Goal: Information Seeking & Learning: Learn about a topic

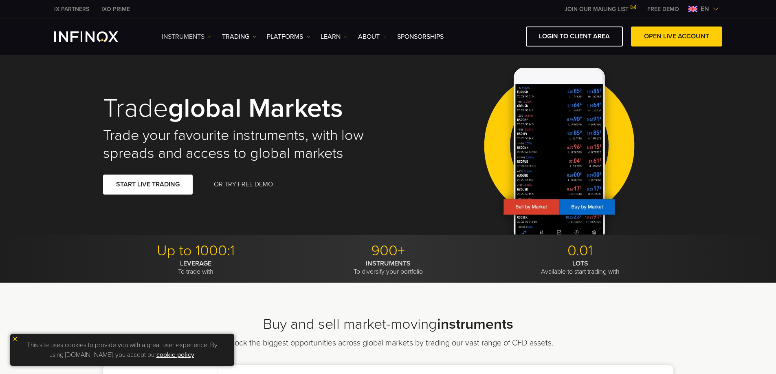
click at [209, 38] on img at bounding box center [210, 37] width 4 height 4
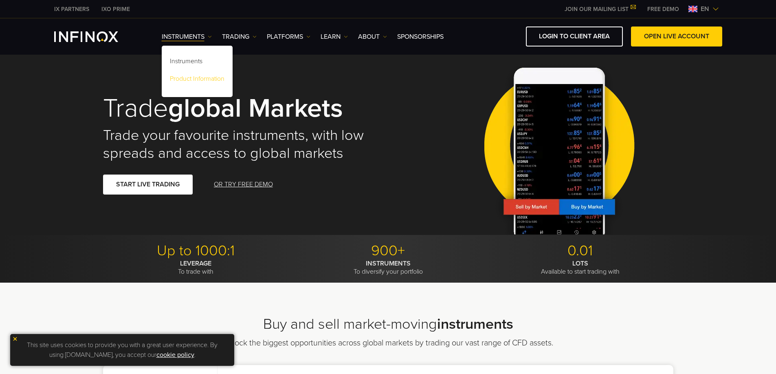
click at [197, 86] on link "Product Information" at bounding box center [197, 80] width 71 height 18
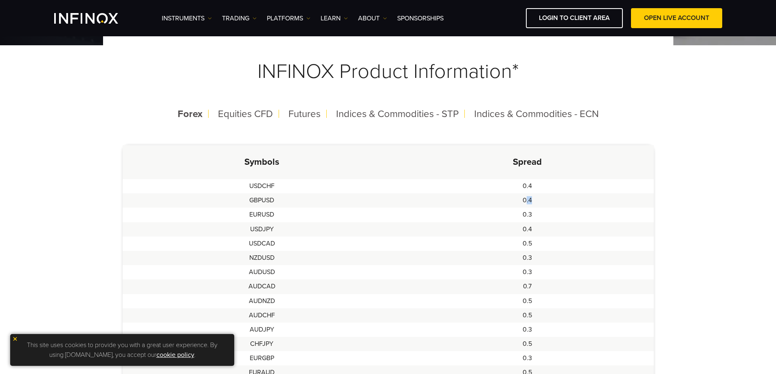
drag, startPoint x: 525, startPoint y: 200, endPoint x: 546, endPoint y: 206, distance: 21.1
click at [546, 206] on td "0.4" at bounding box center [527, 200] width 253 height 14
click at [531, 187] on td "0.4" at bounding box center [527, 186] width 253 height 14
click at [531, 201] on td "0.4" at bounding box center [527, 200] width 253 height 14
click at [531, 214] on td "0.3" at bounding box center [527, 214] width 253 height 14
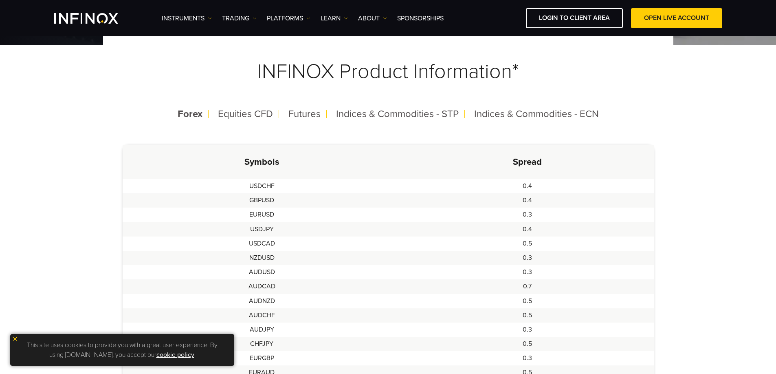
click at [529, 230] on td "0.4" at bounding box center [527, 229] width 253 height 14
click at [532, 243] on td "0.5" at bounding box center [527, 243] width 253 height 14
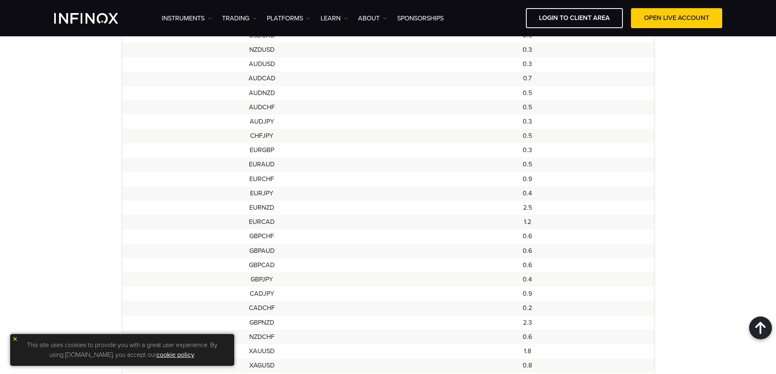
scroll to position [190, 0]
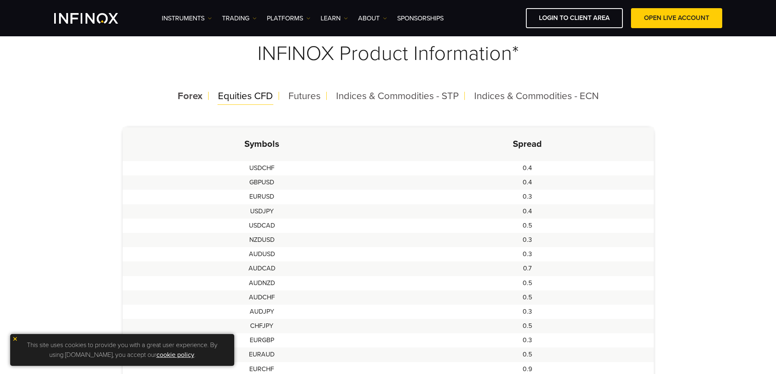
click at [240, 95] on span "Equities CFD" at bounding box center [245, 96] width 55 height 12
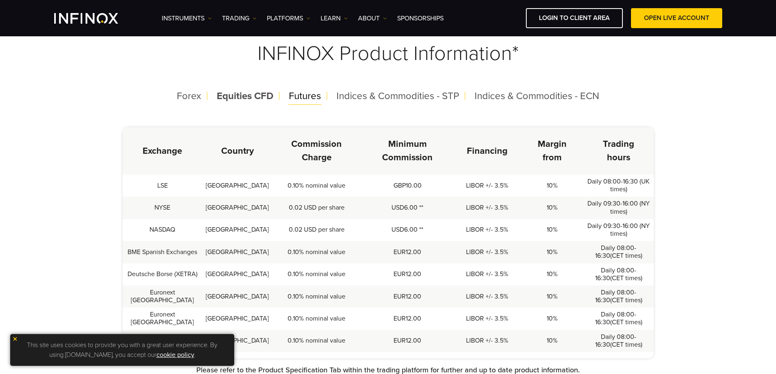
click at [306, 100] on span "Futures" at bounding box center [305, 96] width 32 height 12
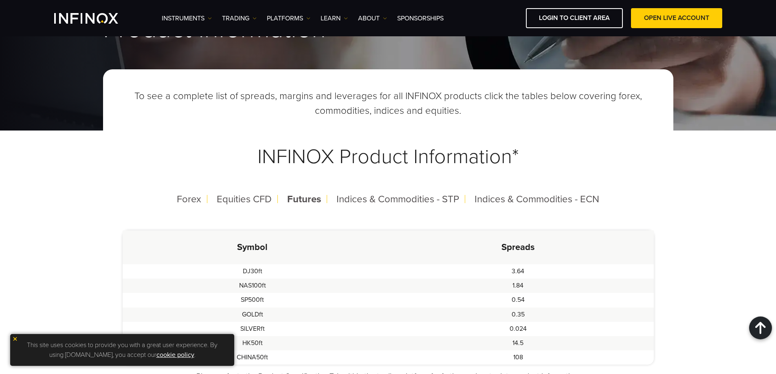
scroll to position [0, 0]
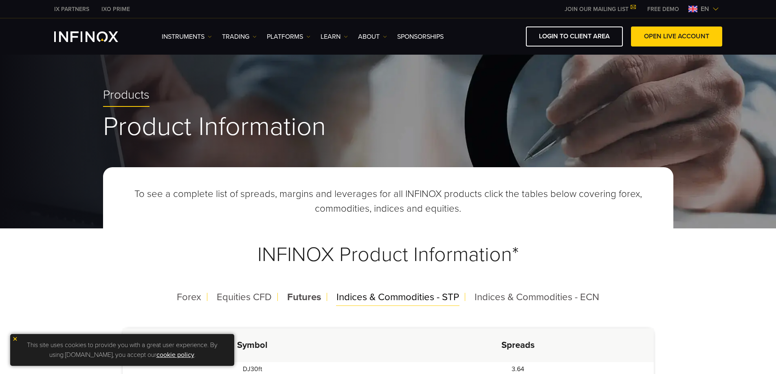
click at [438, 302] on span "Indices & Commodities - STP" at bounding box center [398, 297] width 123 height 12
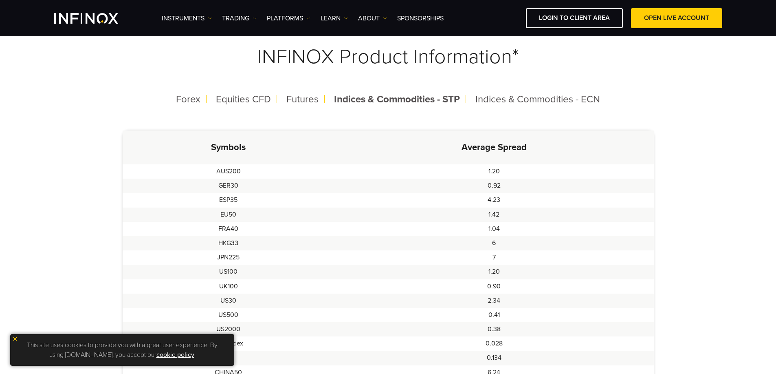
scroll to position [181, 0]
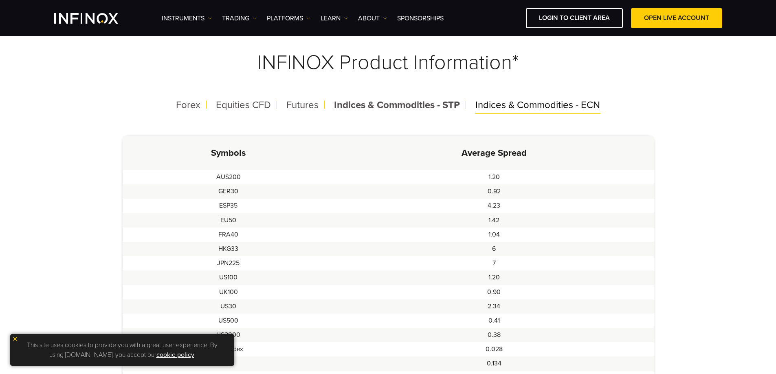
click at [544, 100] on span "Indices & Commodities - ECN" at bounding box center [538, 105] width 125 height 12
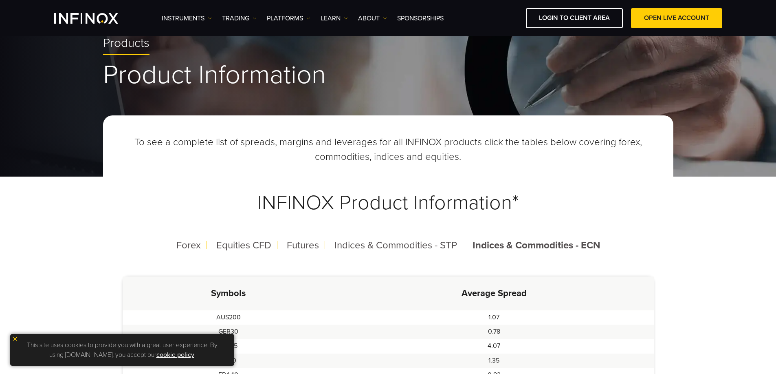
scroll to position [66, 0]
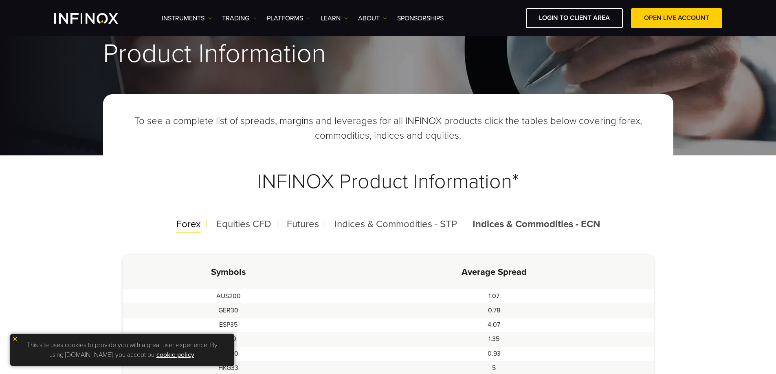
click at [187, 227] on span "Forex" at bounding box center [188, 224] width 24 height 12
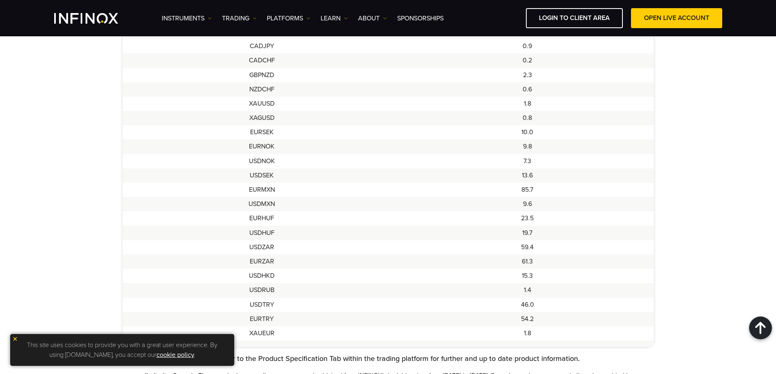
scroll to position [622, 0]
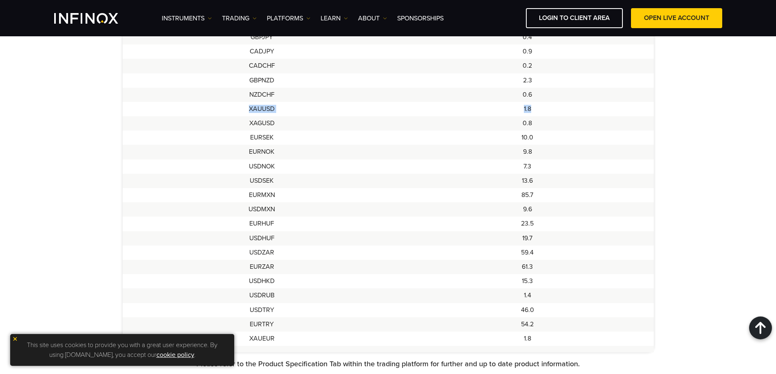
drag, startPoint x: 248, startPoint y: 106, endPoint x: 582, endPoint y: 106, distance: 334.1
click at [582, 106] on tr "XAUUSD 1.8" at bounding box center [388, 109] width 531 height 14
click at [526, 110] on td "1.8" at bounding box center [527, 109] width 253 height 14
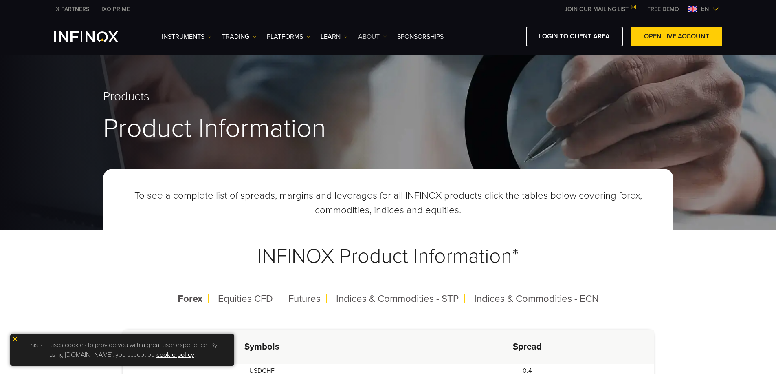
click at [383, 37] on img at bounding box center [385, 37] width 4 height 4
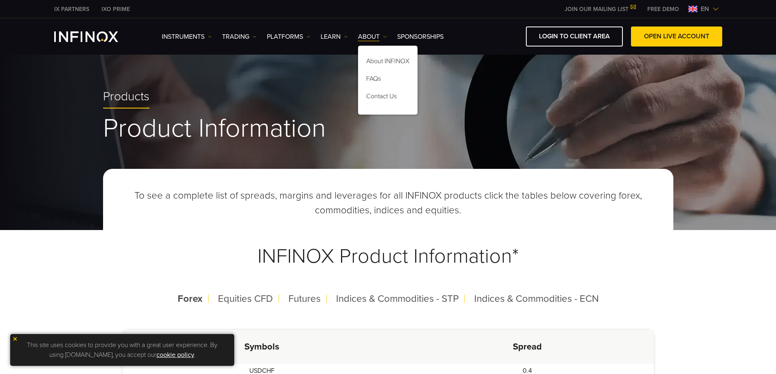
click at [312, 35] on ul "Instruments Instruments Product Information TRADING Accounts DEMO" at bounding box center [303, 37] width 282 height 10
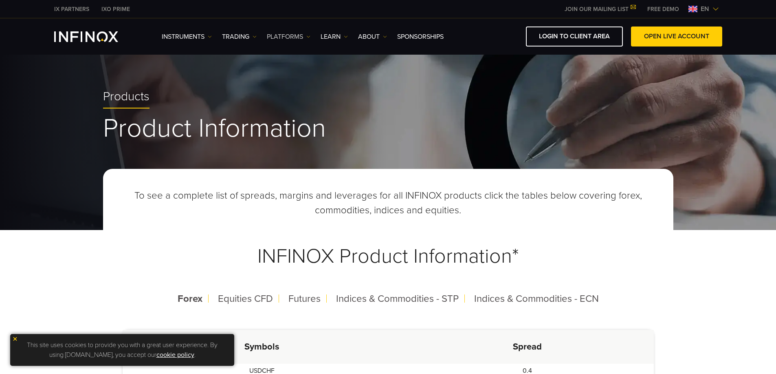
click at [307, 35] on img at bounding box center [308, 37] width 4 height 4
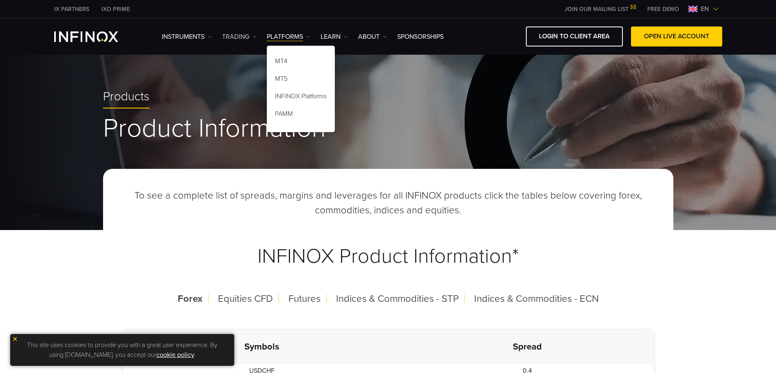
click at [254, 36] on img at bounding box center [255, 37] width 4 height 4
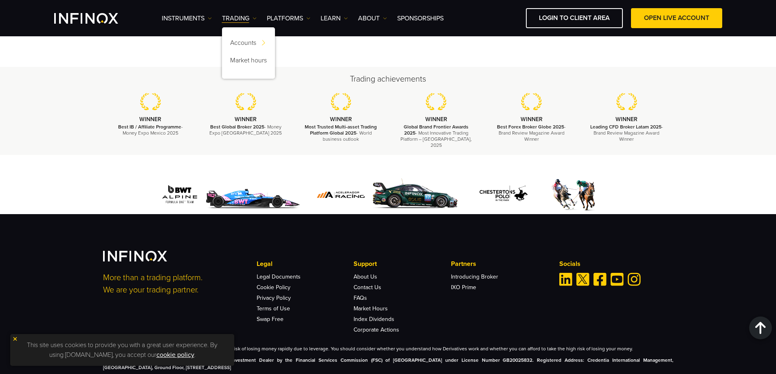
scroll to position [1207, 0]
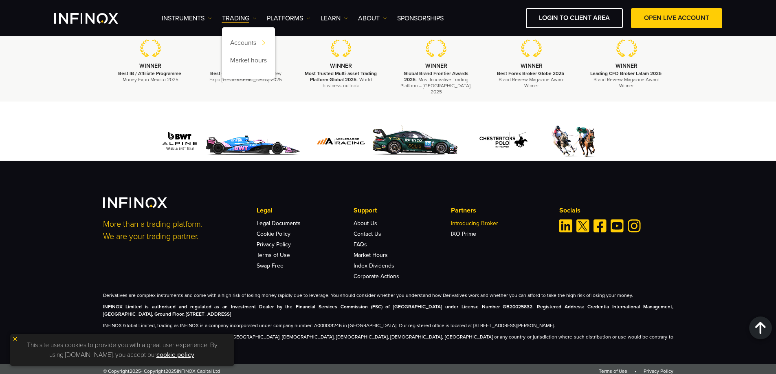
click at [466, 227] on link "Introducing Broker" at bounding box center [474, 223] width 47 height 7
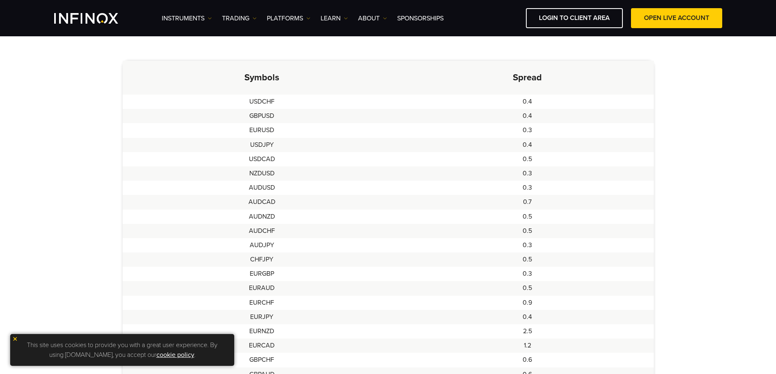
scroll to position [0, 0]
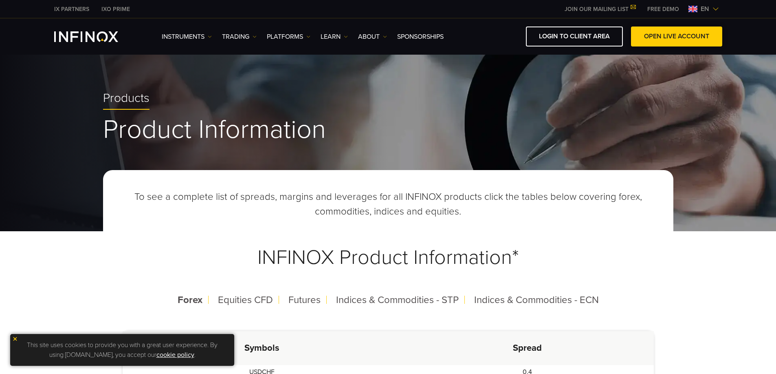
click at [652, 37] on link "OPEN LIVE ACCOUNT" at bounding box center [676, 36] width 91 height 20
